Goal: Information Seeking & Learning: Find specific fact

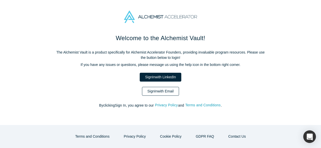
click at [153, 94] on link "Sign In with Email" at bounding box center [160, 91] width 37 height 9
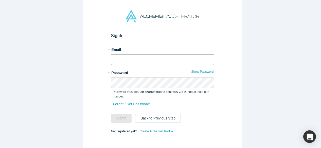
type input "[EMAIL_ADDRESS][DOMAIN_NAME]"
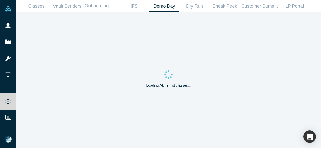
click at [12, 25] on link "People" at bounding box center [10, 26] width 20 height 16
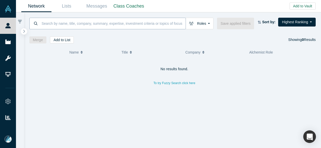
click at [42, 24] on input at bounding box center [113, 23] width 144 height 12
paste input "[PERSON_NAME]"
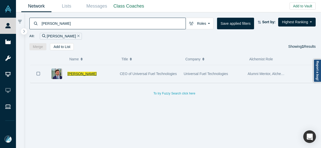
type input "[PERSON_NAME]"
click at [87, 72] on span "[PERSON_NAME]" at bounding box center [81, 74] width 29 height 4
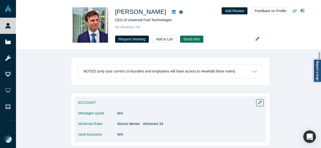
scroll to position [25, 0]
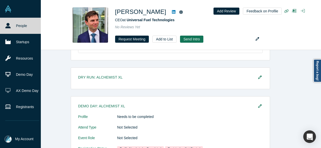
click at [14, 27] on link "People" at bounding box center [22, 26] width 45 height 16
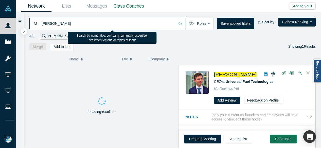
drag, startPoint x: 48, startPoint y: 22, endPoint x: 41, endPoint y: 21, distance: 6.4
click at [41, 21] on input "[PERSON_NAME]" at bounding box center [108, 23] width 134 height 12
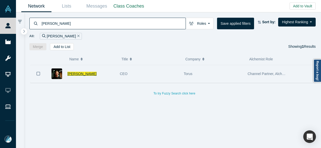
type input "[PERSON_NAME]"
click at [85, 73] on span "[PERSON_NAME]" at bounding box center [81, 74] width 29 height 4
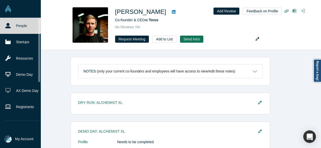
click at [15, 26] on link "People" at bounding box center [22, 26] width 45 height 16
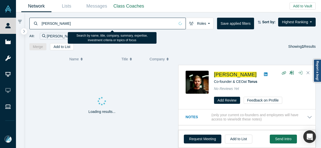
drag, startPoint x: 65, startPoint y: 23, endPoint x: 37, endPoint y: 22, distance: 27.9
click at [41, 22] on input "[PERSON_NAME]" at bounding box center [108, 23] width 134 height 12
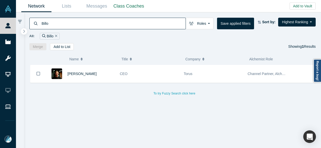
type input "Billo"
